Goal: Task Accomplishment & Management: Manage account settings

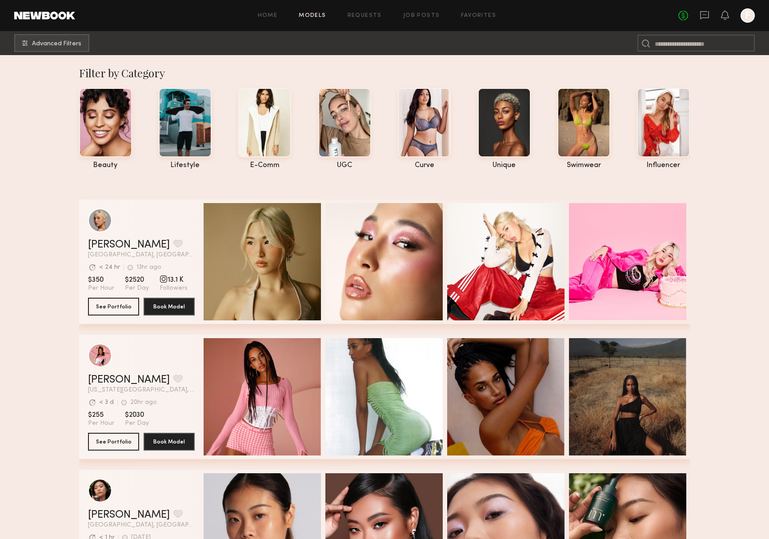
click at [502, 16] on div "Home Models Requests Job Posts Favorites Sign Out" at bounding box center [376, 16] width 603 height 6
click at [493, 16] on link "Favorites" at bounding box center [478, 16] width 35 height 6
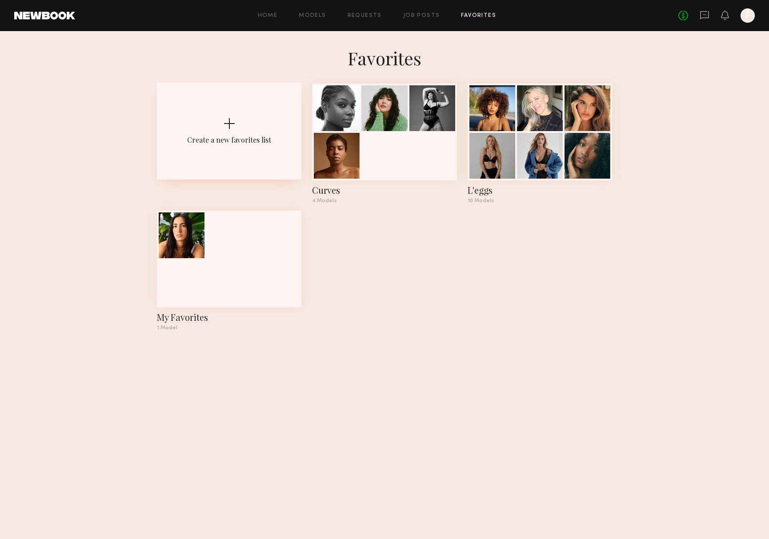
click at [251, 148] on div "Create a new favorites list" at bounding box center [229, 131] width 144 height 97
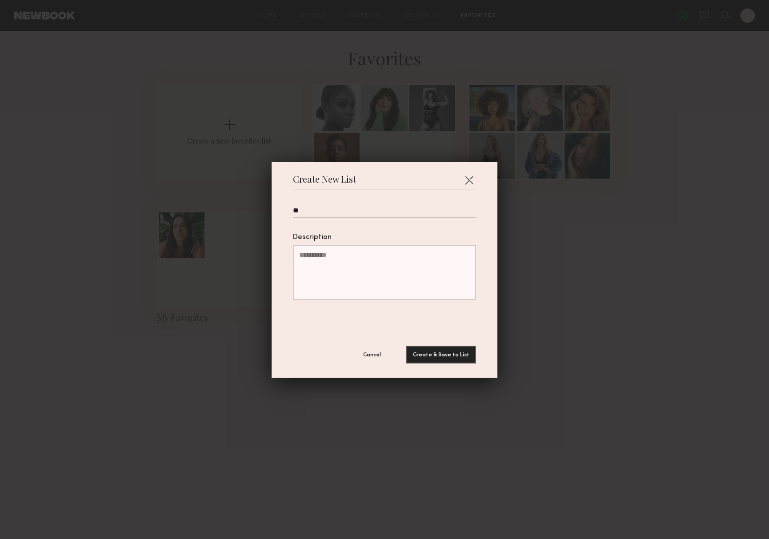
type input "*"
type input "**********"
click at [406, 346] on button "Create & Save to List" at bounding box center [441, 355] width 70 height 18
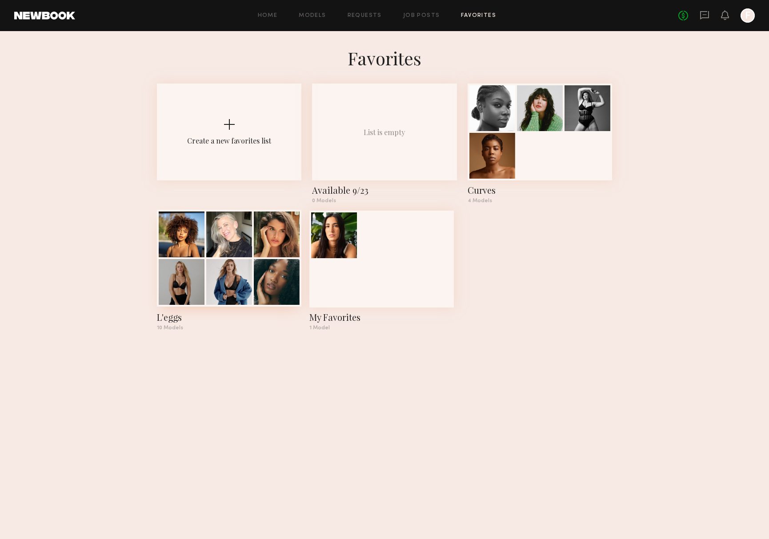
click at [251, 273] on div at bounding box center [229, 282] width 46 height 46
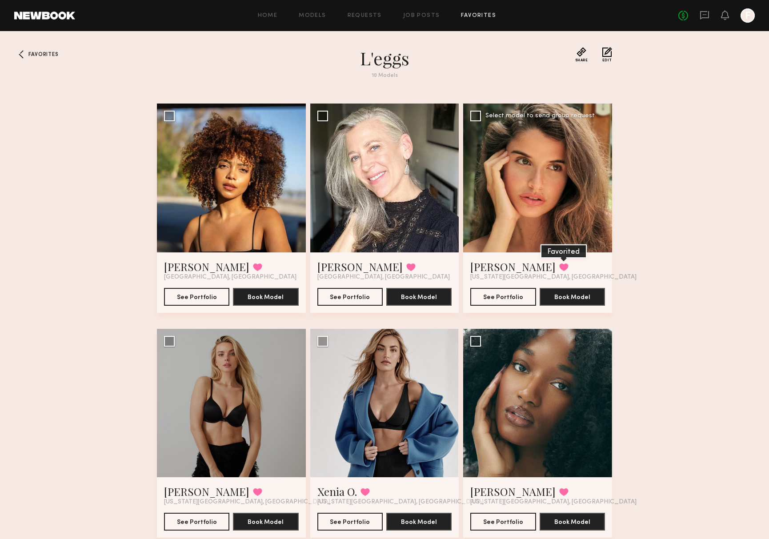
click at [559, 267] on button at bounding box center [563, 267] width 9 height 8
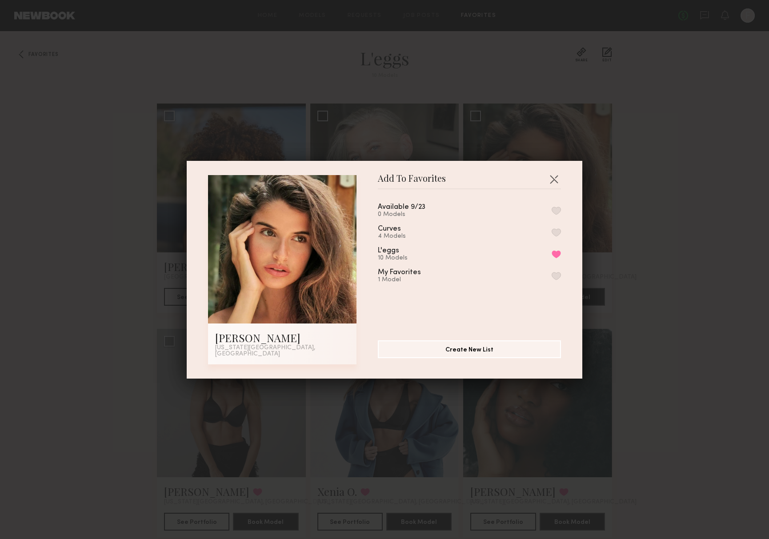
click at [554, 211] on button "button" at bounding box center [555, 211] width 9 height 8
click at [643, 233] on div "Add To Favorites [PERSON_NAME] [US_STATE][GEOGRAPHIC_DATA], [GEOGRAPHIC_DATA] A…" at bounding box center [384, 269] width 769 height 539
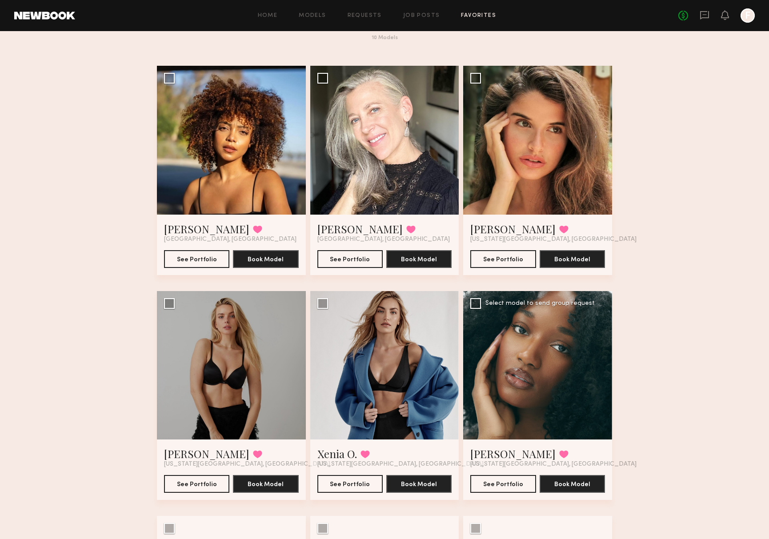
scroll to position [38, 0]
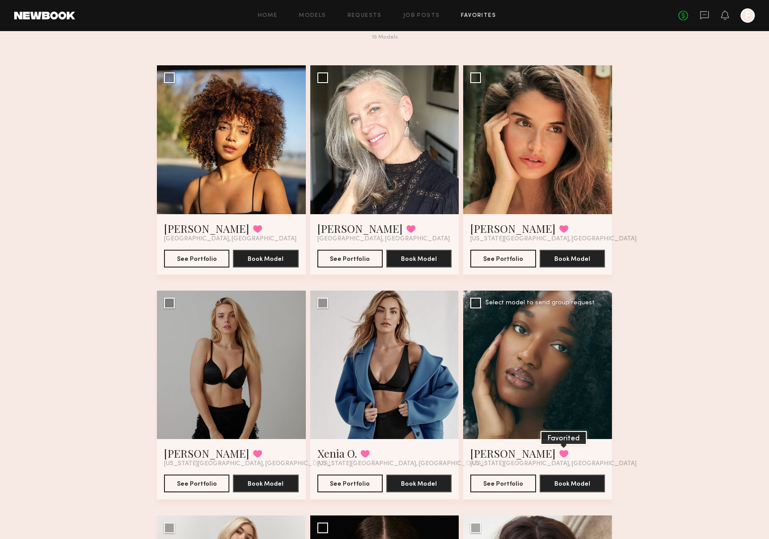
click at [559, 452] on button at bounding box center [563, 454] width 9 height 8
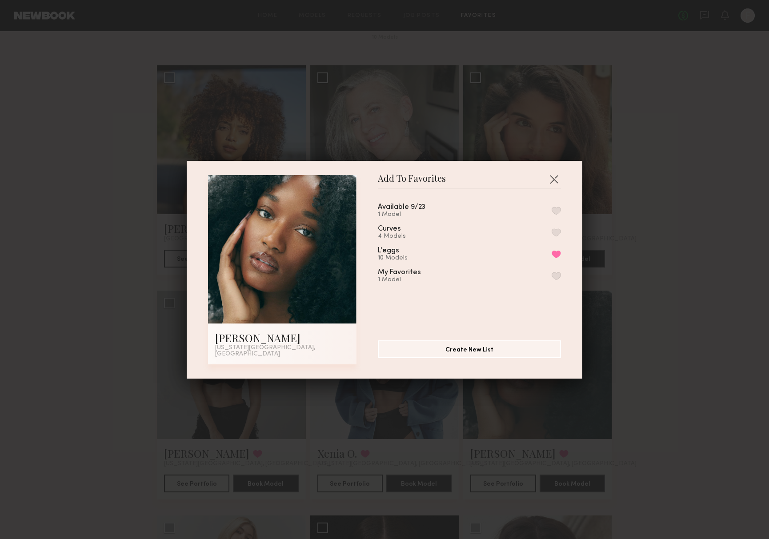
click at [561, 208] on div "Available 9/23 1 Model Curves 4 Models L'eggs 10 Models Remove from favorite li…" at bounding box center [474, 261] width 192 height 130
click at [557, 213] on button "button" at bounding box center [555, 211] width 9 height 8
click at [657, 257] on div "Add To Favorites [PERSON_NAME] [US_STATE][GEOGRAPHIC_DATA], [GEOGRAPHIC_DATA] A…" at bounding box center [384, 269] width 769 height 539
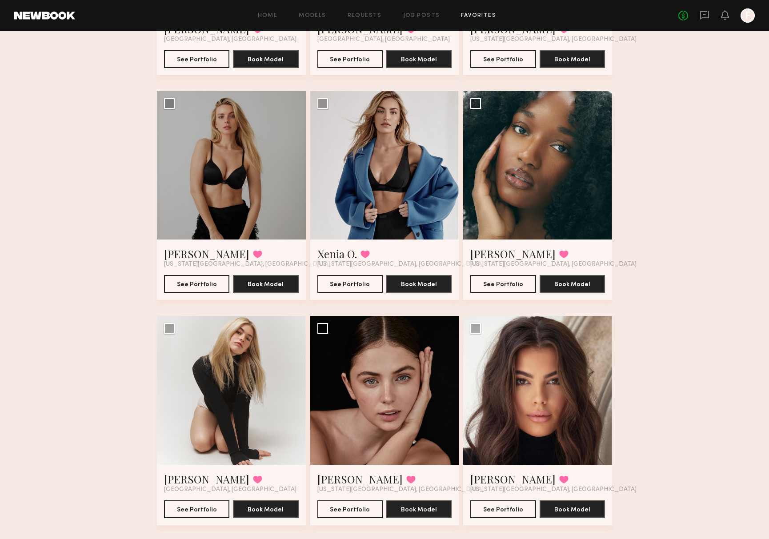
scroll to position [287, 0]
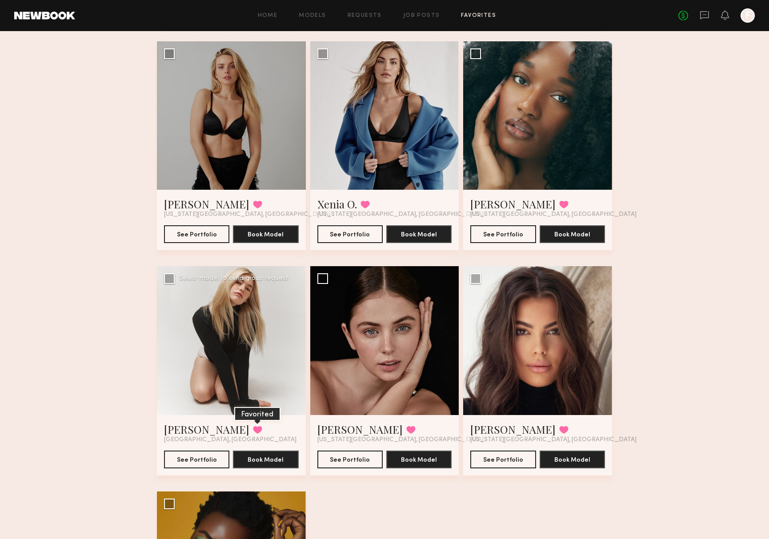
click at [253, 428] on button at bounding box center [257, 430] width 9 height 8
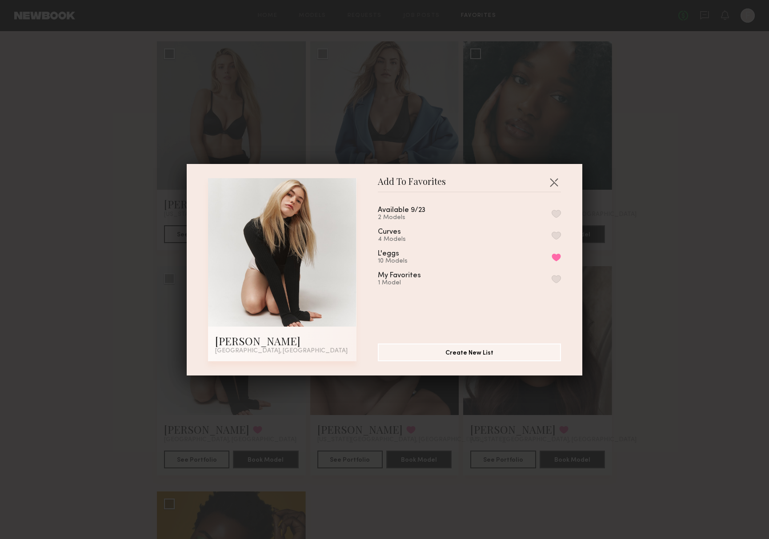
drag, startPoint x: 554, startPoint y: 214, endPoint x: 578, endPoint y: 225, distance: 26.2
click at [554, 214] on button "button" at bounding box center [555, 214] width 9 height 8
click at [711, 285] on div "Add To Favorites [PERSON_NAME] [GEOGRAPHIC_DATA], [GEOGRAPHIC_DATA] Add To Favo…" at bounding box center [384, 269] width 769 height 539
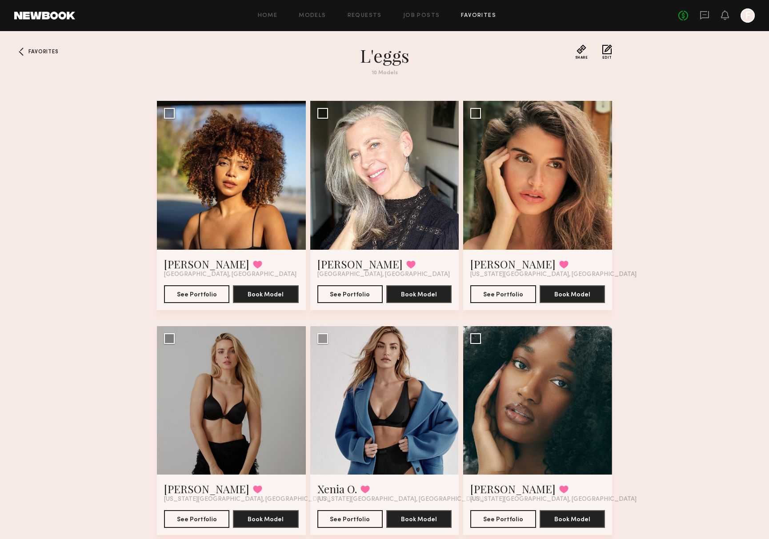
scroll to position [4, 0]
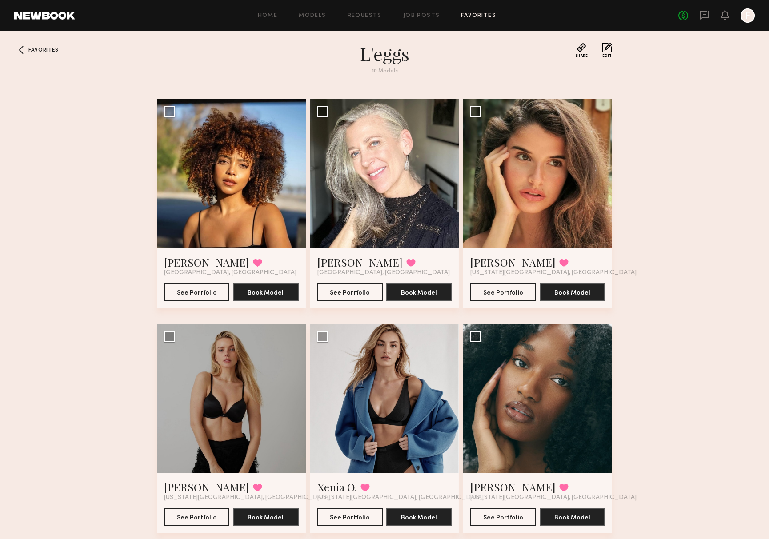
click at [700, 22] on div "No fees up to $5,000 F" at bounding box center [716, 15] width 76 height 14
click at [705, 12] on icon at bounding box center [704, 15] width 9 height 8
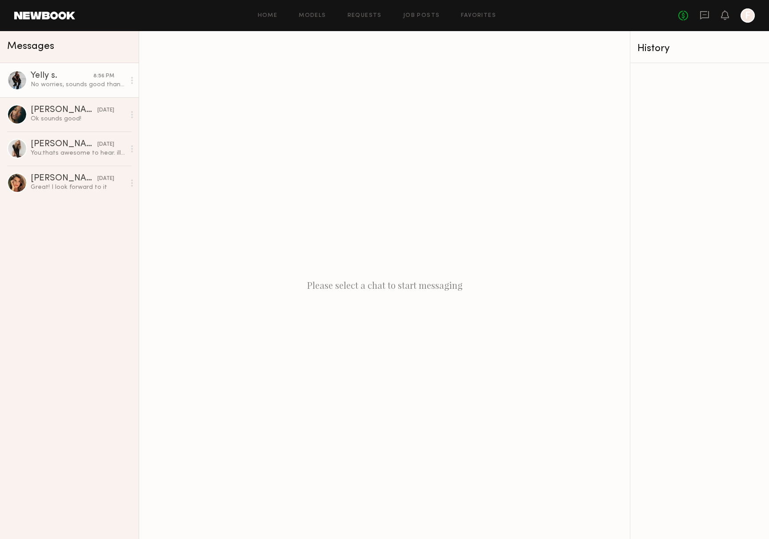
click at [22, 73] on div at bounding box center [17, 80] width 20 height 20
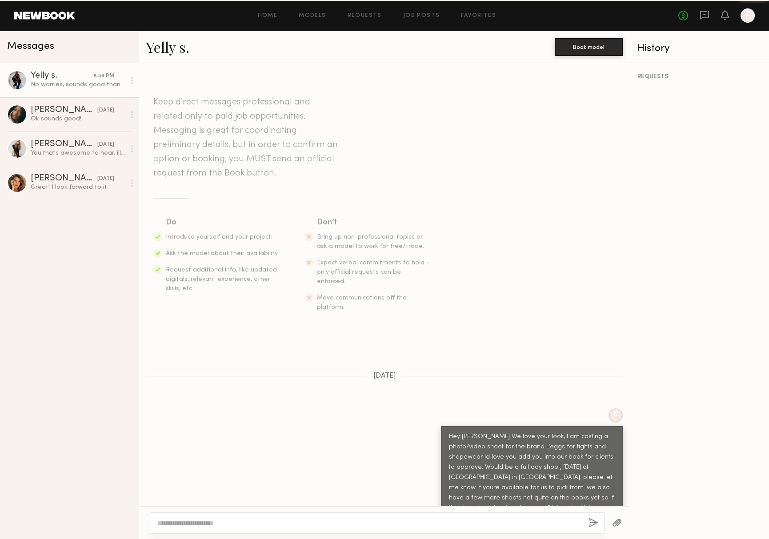
scroll to position [192, 0]
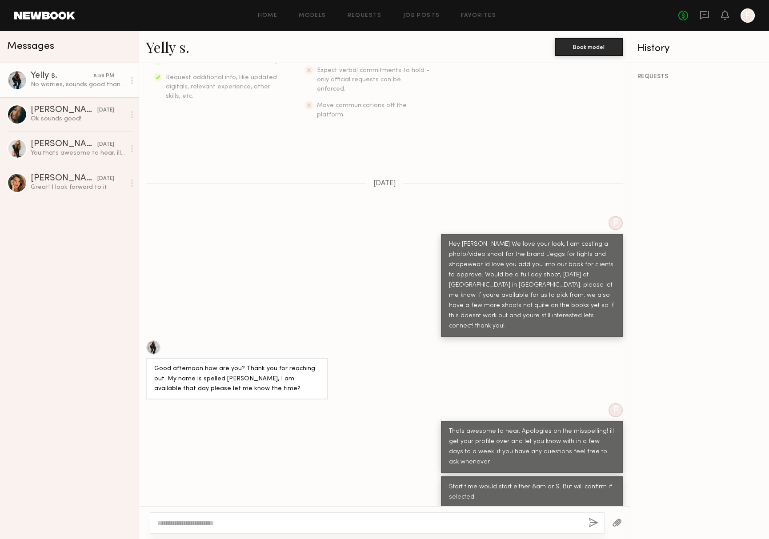
click at [154, 340] on div at bounding box center [153, 347] width 14 height 14
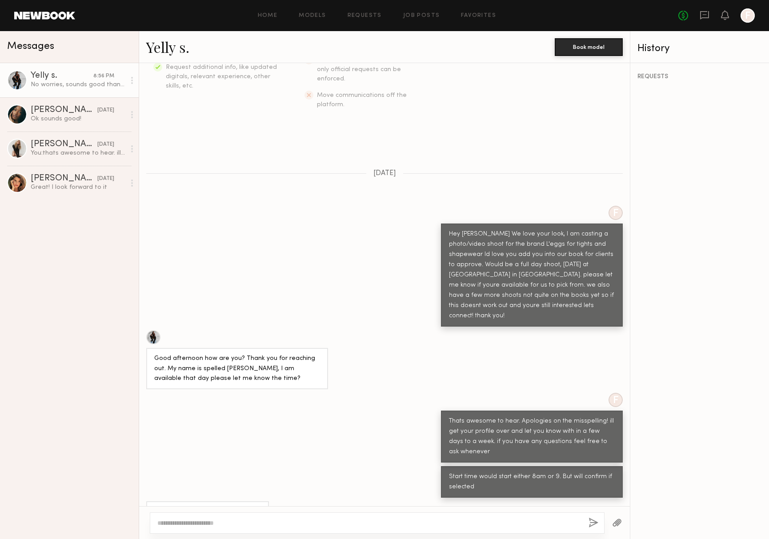
click at [361, 22] on div "Home Models Requests Job Posts Favorites Sign Out No fees up to $5,000 F" at bounding box center [414, 15] width 679 height 14
click at [362, 15] on link "Requests" at bounding box center [364, 16] width 34 height 6
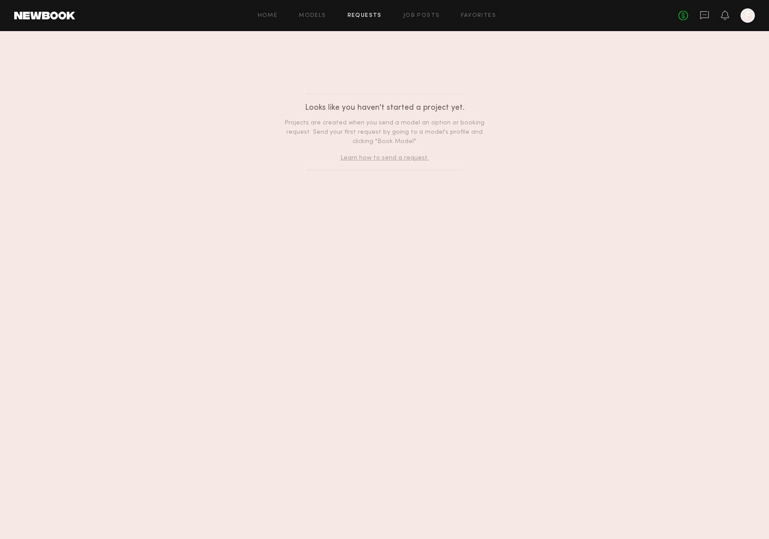
click at [320, 21] on div "Home Models Requests Job Posts Favorites Sign Out No fees up to $5,000 F" at bounding box center [414, 15] width 679 height 14
click at [325, 16] on link "Models" at bounding box center [312, 16] width 27 height 6
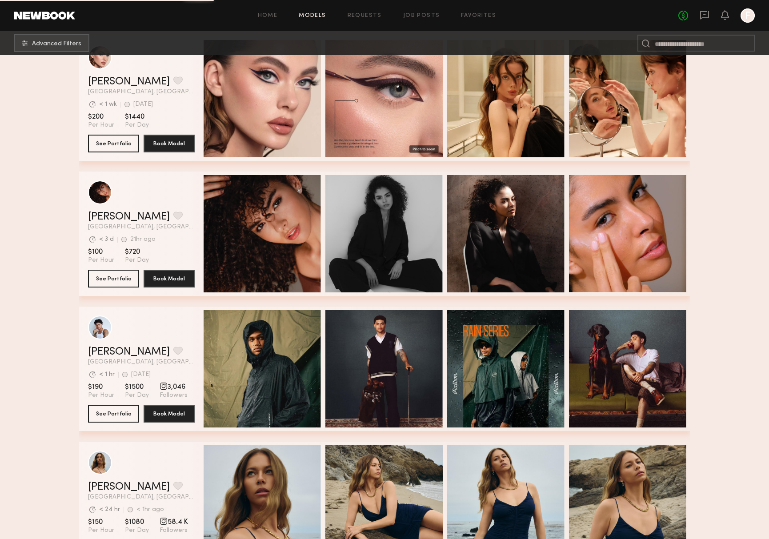
scroll to position [1305, 0]
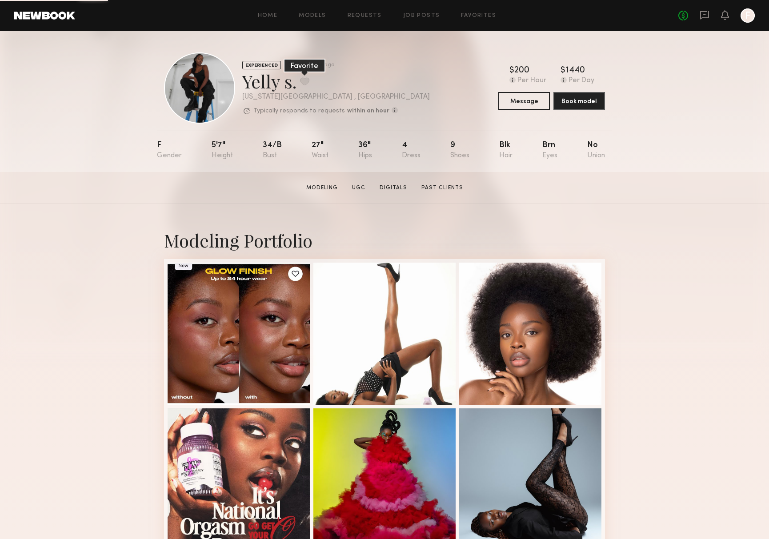
click at [305, 82] on button at bounding box center [304, 81] width 9 height 8
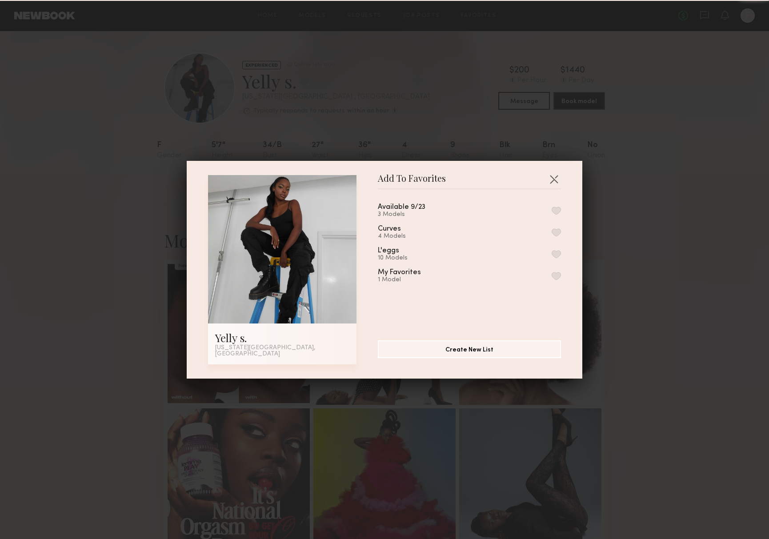
click at [548, 208] on div "Available 9/23 3 Models" at bounding box center [469, 210] width 183 height 15
click at [563, 219] on div "Available 9/23 3 Models Curves 4 Models L'eggs 10 Models My Favorites 1 Model" at bounding box center [474, 261] width 192 height 130
click at [559, 215] on button "button" at bounding box center [555, 211] width 9 height 8
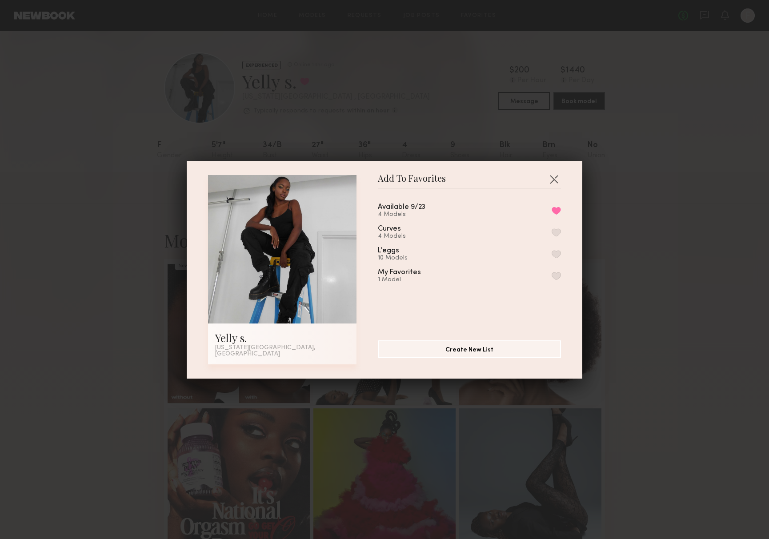
click at [644, 171] on div "Add To Favorites Yelly s. New York City, NY Add To Favorites Available 9/23 4 M…" at bounding box center [384, 269] width 769 height 539
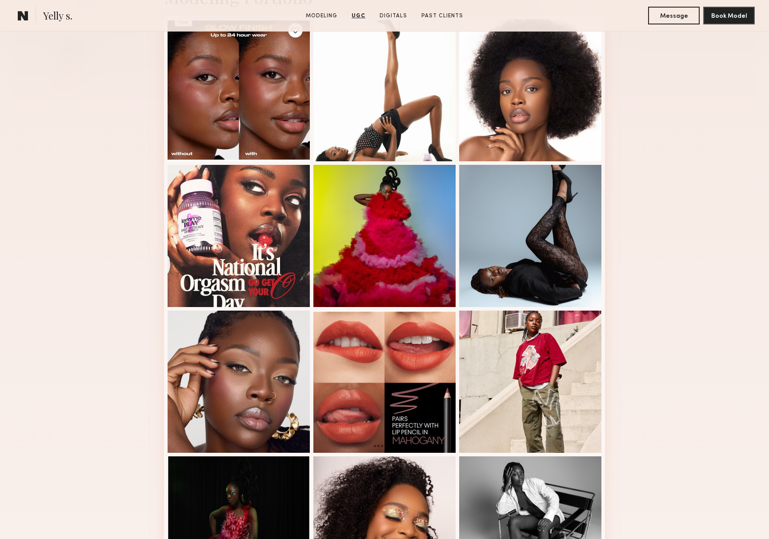
scroll to position [193, 0]
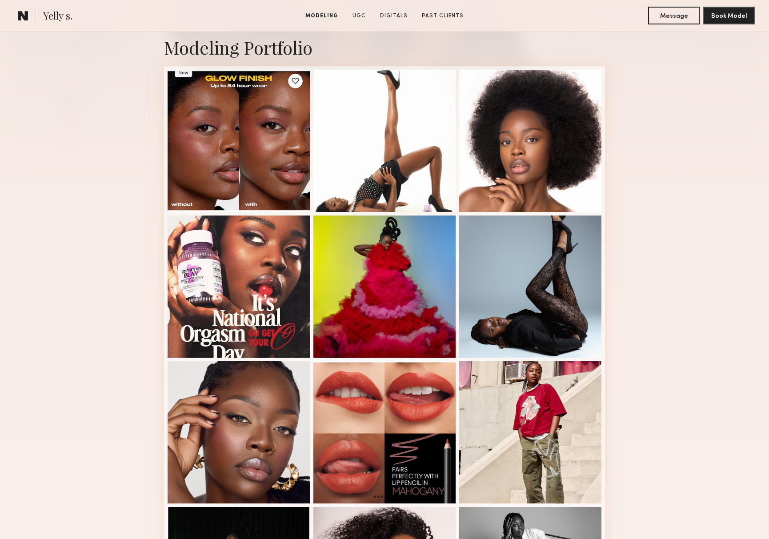
click at [48, 10] on span "Yelly s." at bounding box center [57, 17] width 29 height 16
click at [28, 16] on common-icon at bounding box center [23, 16] width 11 height 12
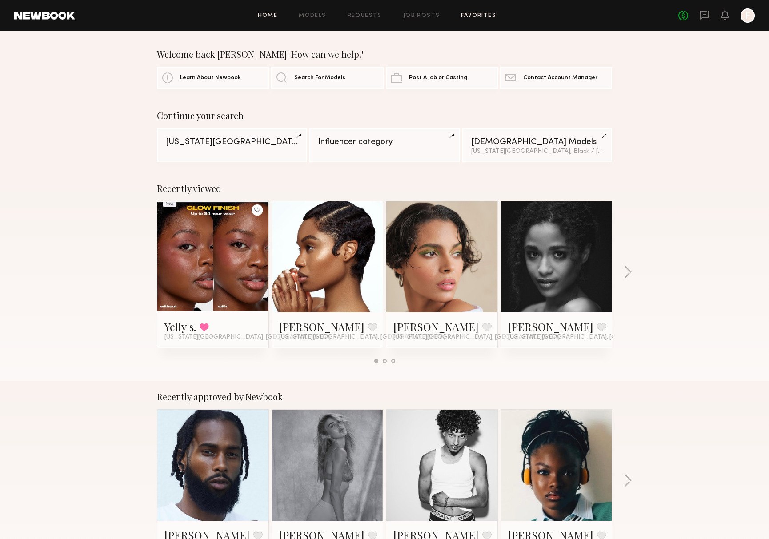
drag, startPoint x: 493, startPoint y: 8, endPoint x: 483, endPoint y: 15, distance: 11.8
click at [493, 8] on div "Home Models Requests Job Posts Favorites Sign Out No fees up to $5,000 F" at bounding box center [414, 15] width 679 height 14
click at [481, 18] on link "Favorites" at bounding box center [478, 16] width 35 height 6
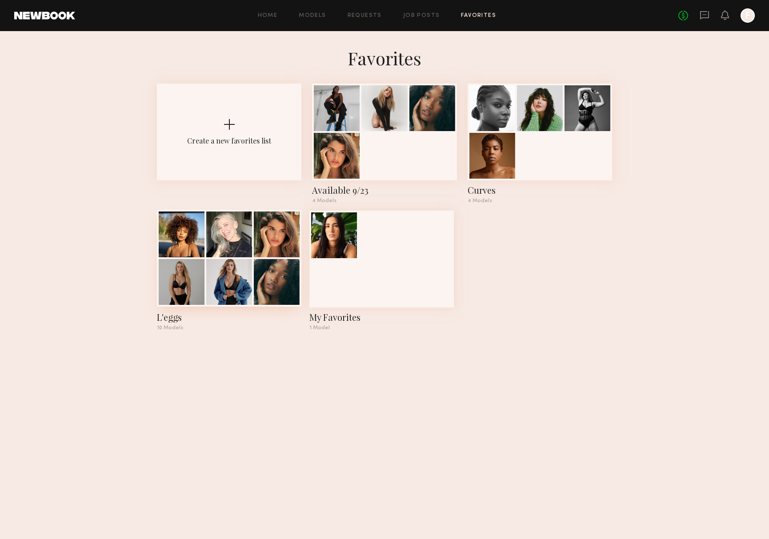
click at [264, 253] on div at bounding box center [277, 234] width 46 height 46
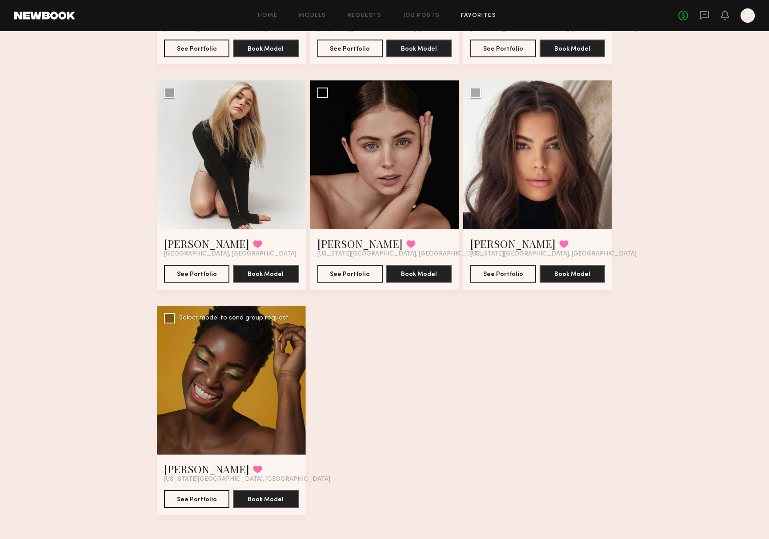
click at [246, 386] on div at bounding box center [231, 380] width 149 height 149
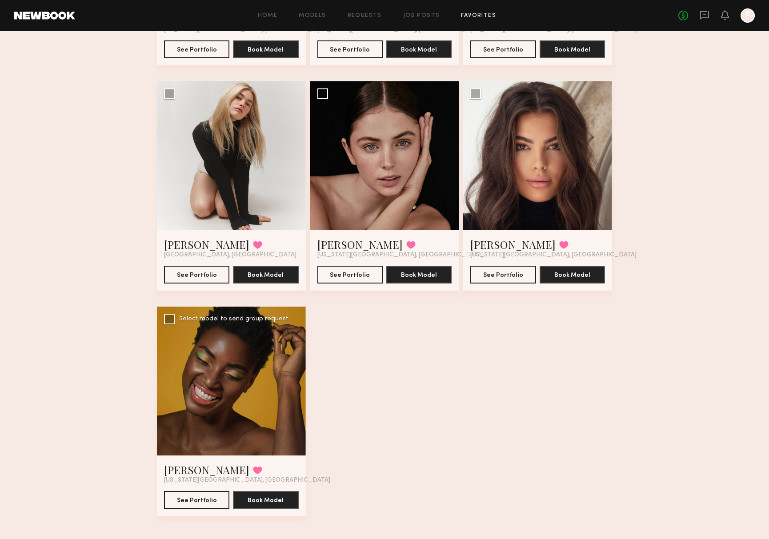
click at [257, 384] on div at bounding box center [231, 381] width 149 height 149
click at [207, 467] on link "[PERSON_NAME]" at bounding box center [206, 469] width 85 height 14
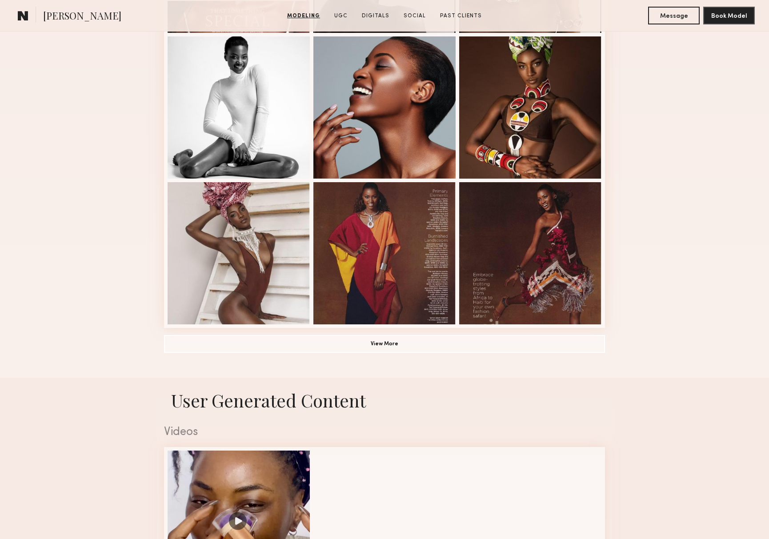
scroll to position [502, 0]
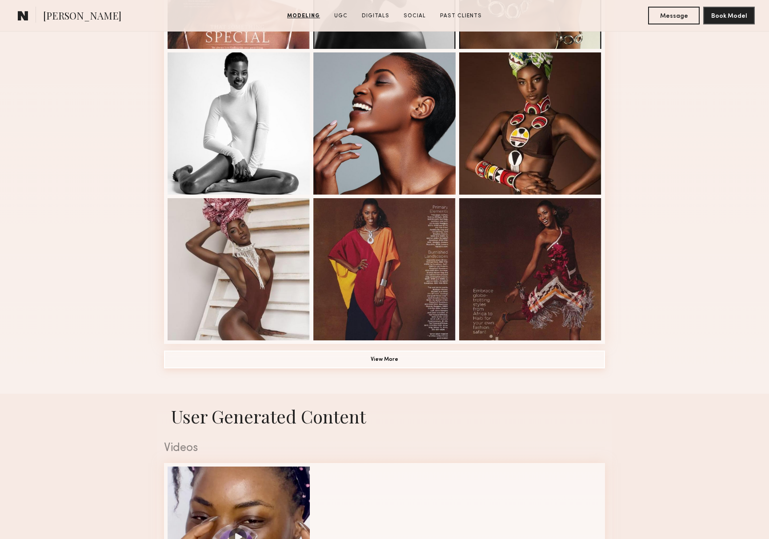
click at [384, 360] on button "View More" at bounding box center [384, 360] width 441 height 18
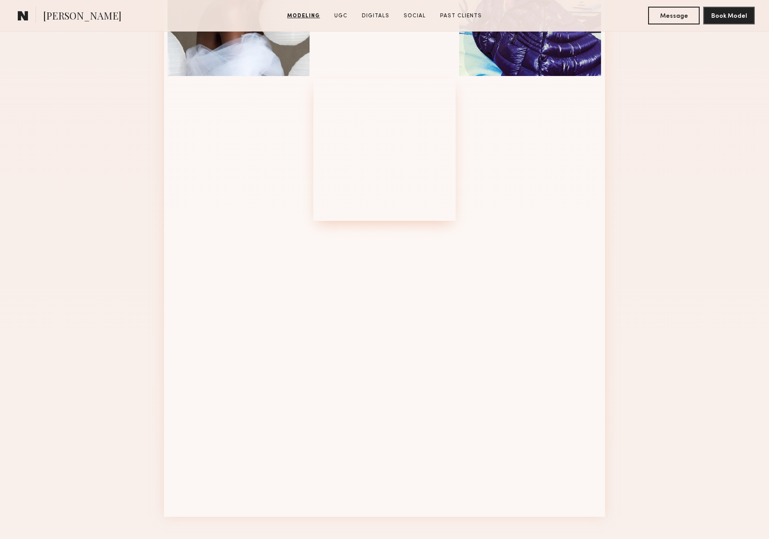
scroll to position [965, 0]
